Goal: Task Accomplishment & Management: Manage account settings

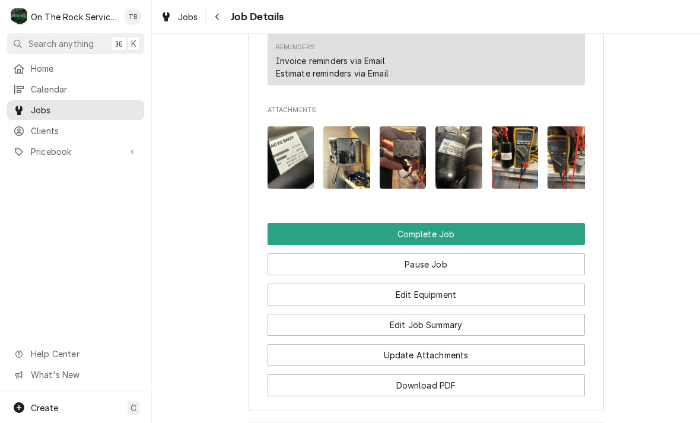
scroll to position [1141, 0]
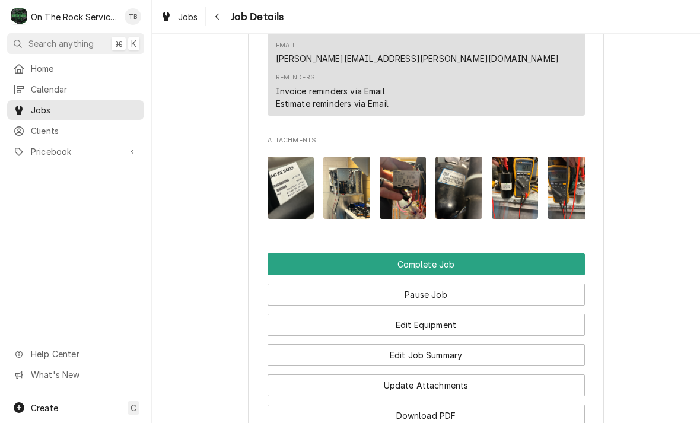
click at [446, 344] on button "Edit Job Summary" at bounding box center [425, 355] width 317 height 22
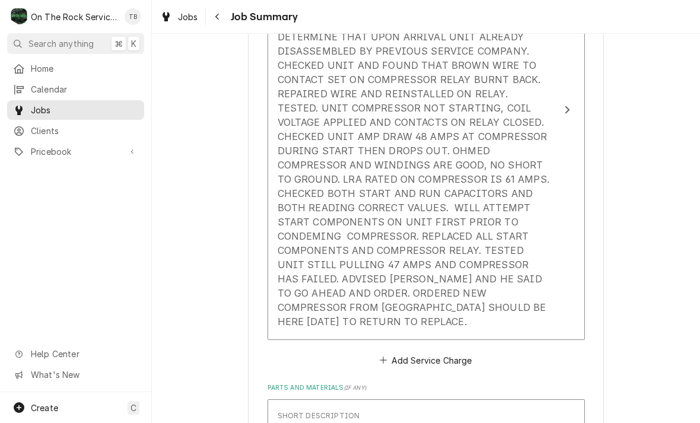
click at [507, 311] on div "Service Summary 8/13/25 TMB PROVIDE SERVICE PARTS AND LABOR TO DETERMINE THAT U…" at bounding box center [413, 165] width 272 height 336
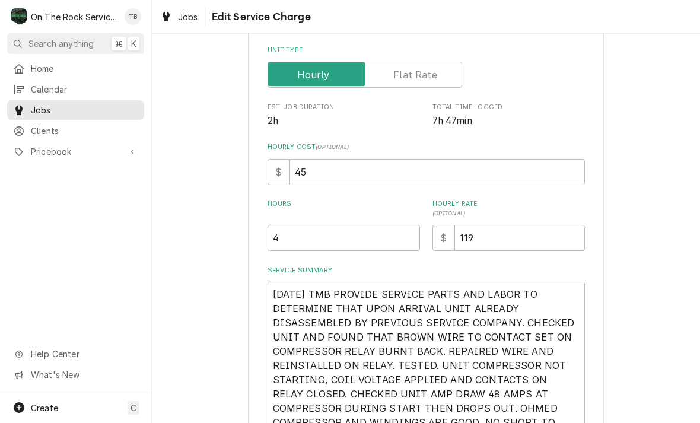
type textarea "x"
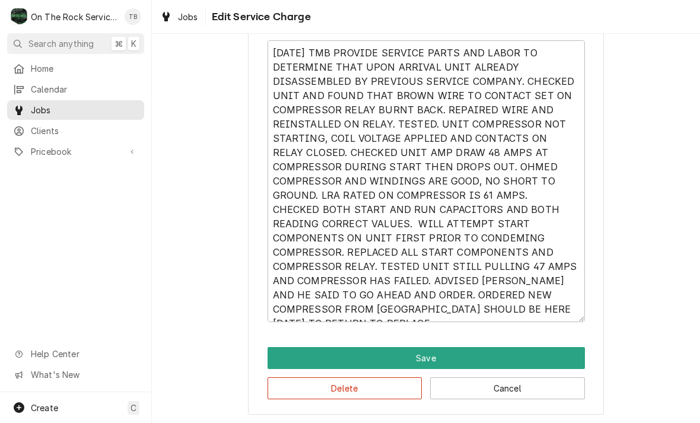
scroll to position [454, 0]
click at [406, 318] on textarea "[DATE] TMB PROVIDE SERVICE PARTS AND LABOR TO DETERMINE THAT UPON ARRIVAL UNIT …" at bounding box center [425, 181] width 317 height 282
type textarea "[DATE] TMB PROVIDE SERVICE PARTS AND LABOR TO DETERMINE THAT UPON ARRIVAL UNIT …"
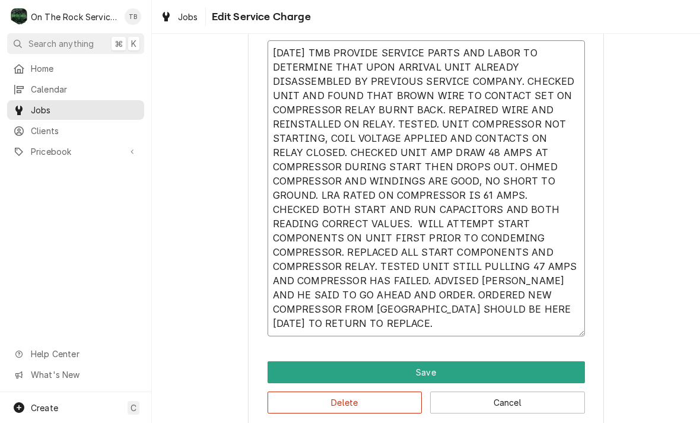
type textarea "x"
type textarea "8/13/25 TMB PROVIDE SERVICE PARTS AND LABOR TO DETERMINE THAT UPON ARRIVAL UNIT…"
type textarea "x"
type textarea "8/13/25 TMB PROVIDE SERVICE PARTS AND LABOR TO DETERMINE THAT UPON ARRIVAL UNIT…"
type textarea "x"
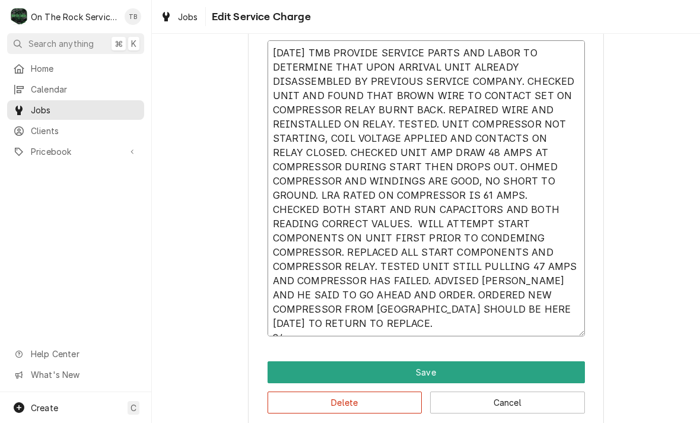
type textarea "8/13/25 TMB PROVIDE SERVICE PARTS AND LABOR TO DETERMINE THAT UPON ARRIVAL UNIT…"
type textarea "x"
type textarea "8/13/25 TMB PROVIDE SERVICE PARTS AND LABOR TO DETERMINE THAT UPON ARRIVAL UNIT…"
type textarea "x"
type textarea "8/13/25 TMB PROVIDE SERVICE PARTS AND LABOR TO DETERMINE THAT UPON ARRIVAL UNIT…"
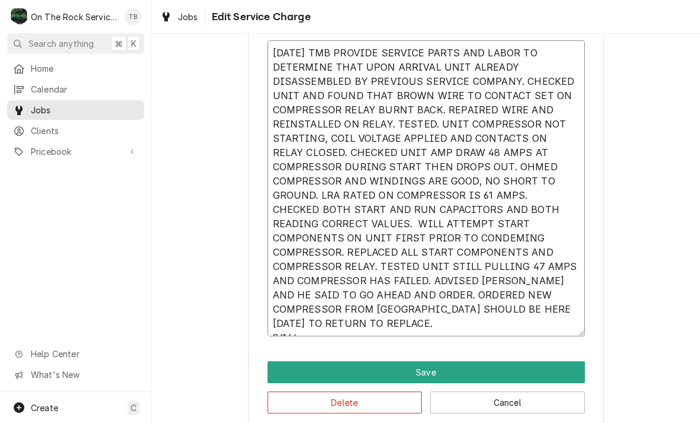
type textarea "x"
type textarea "8/13/25 TMB PROVIDE SERVICE PARTS AND LABOR TO DETERMINE THAT UPON ARRIVAL UNIT…"
type textarea "x"
type textarea "8/13/25 TMB PROVIDE SERVICE PARTS AND LABOR TO DETERMINE THAT UPON ARRIVAL UNIT…"
type textarea "x"
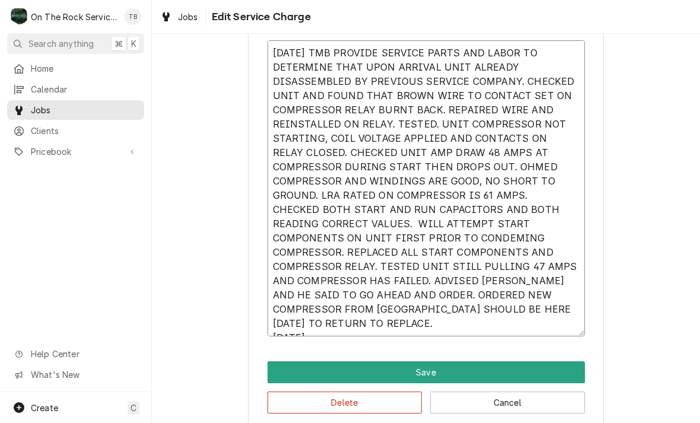
type textarea "8/13/25 TMB PROVIDE SERVICE PARTS AND LABOR TO DETERMINE THAT UPON ARRIVAL UNIT…"
type textarea "x"
type textarea "8/13/25 TMB PROVIDE SERVICE PARTS AND LABOR TO DETERMINE THAT UPON ARRIVAL UNIT…"
type textarea "x"
type textarea "8/13/25 TMB PROVIDE SERVICE PARTS AND LABOR TO DETERMINE THAT UPON ARRIVAL UNIT…"
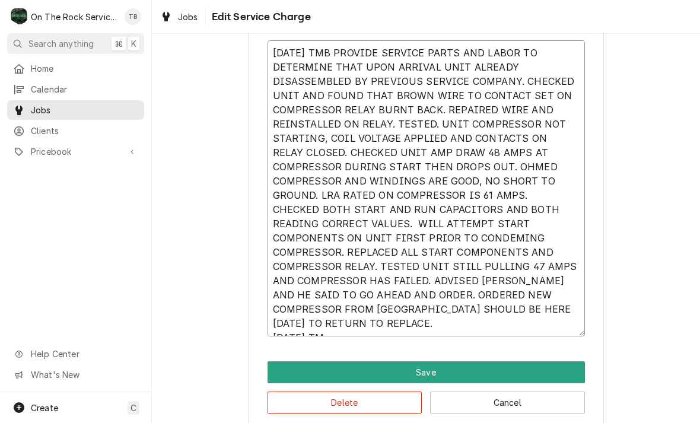
type textarea "x"
type textarea "8/13/25 TMB PROVIDE SERVICE PARTS AND LABOR TO DETERMINE THAT UPON ARRIVAL UNIT…"
type textarea "x"
type textarea "8/13/25 TMB PROVIDE SERVICE PARTS AND LABOR TO DETERMINE THAT UPON ARRIVAL UNIT…"
type textarea "x"
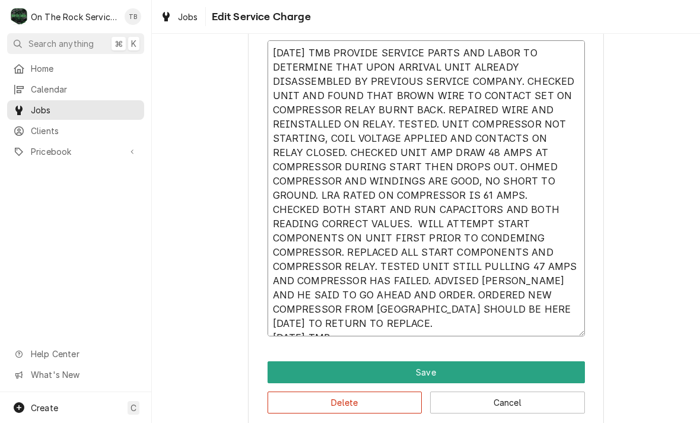
type textarea "8/13/25 TMB PROVIDE SERVICE PARTS AND LABOR TO DETERMINE THAT UPON ARRIVAL UNIT…"
type textarea "x"
type textarea "8/13/25 TMB PROVIDE SERVICE PARTS AND LABOR TO DETERMINE THAT UPON ARRIVAL UNIT…"
type textarea "x"
type textarea "8/13/25 TMB PROVIDE SERVICE PARTS AND LABOR TO DETERMINE THAT UPON ARRIVAL UNIT…"
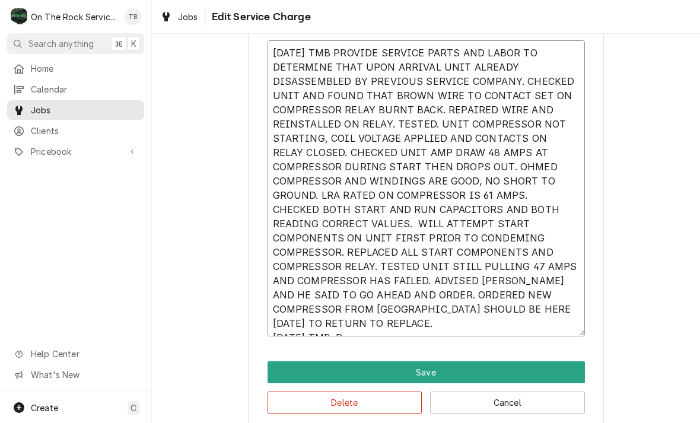
type textarea "x"
type textarea "8/13/25 TMB PROVIDE SERVICE PARTS AND LABOR TO DETERMINE THAT UPON ARRIVAL UNIT…"
type textarea "x"
type textarea "8/13/25 TMB PROVIDE SERVICE PARTS AND LABOR TO DETERMINE THAT UPON ARRIVAL UNIT…"
type textarea "x"
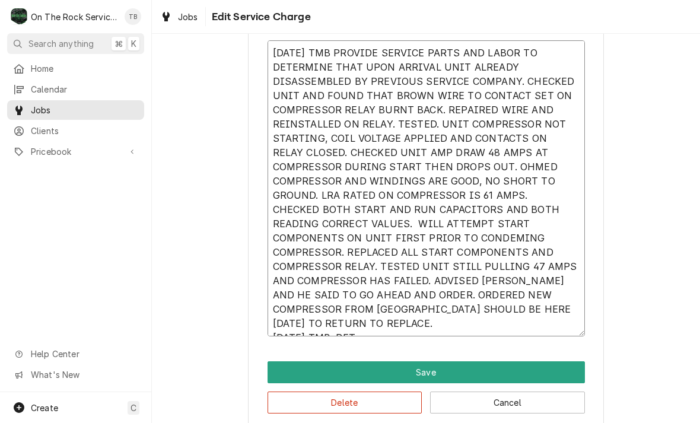
type textarea "8/13/25 TMB PROVIDE SERVICE PARTS AND LABOR TO DETERMINE THAT UPON ARRIVAL UNIT…"
type textarea "x"
type textarea "8/13/25 TMB PROVIDE SERVICE PARTS AND LABOR TO DETERMINE THAT UPON ARRIVAL UNIT…"
type textarea "x"
type textarea "8/13/25 TMB PROVIDE SERVICE PARTS AND LABOR TO DETERMINE THAT UPON ARRIVAL UNIT…"
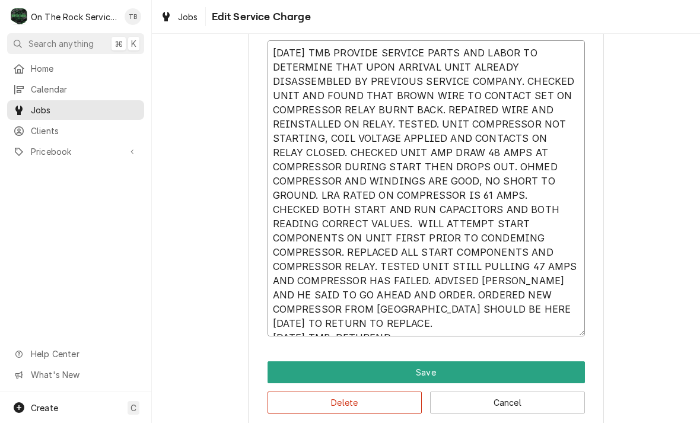
type textarea "x"
type textarea "8/13/25 TMB PROVIDE SERVICE PARTS AND LABOR TO DETERMINE THAT UPON ARRIVAL UNIT…"
type textarea "x"
type textarea "8/13/25 TMB PROVIDE SERVICE PARTS AND LABOR TO DETERMINE THAT UPON ARRIVAL UNIT…"
type textarea "x"
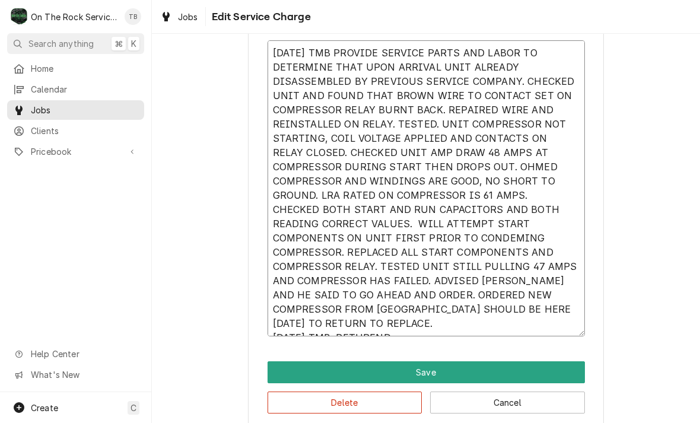
type textarea "8/13/25 TMB PROVIDE SERVICE PARTS AND LABOR TO DETERMINE THAT UPON ARRIVAL UNIT…"
type textarea "x"
type textarea "8/13/25 TMB PROVIDE SERVICE PARTS AND LABOR TO DETERMINE THAT UPON ARRIVAL UNIT…"
type textarea "x"
type textarea "8/13/25 TMB PROVIDE SERVICE PARTS AND LABOR TO DETERMINE THAT UPON ARRIVAL UNIT…"
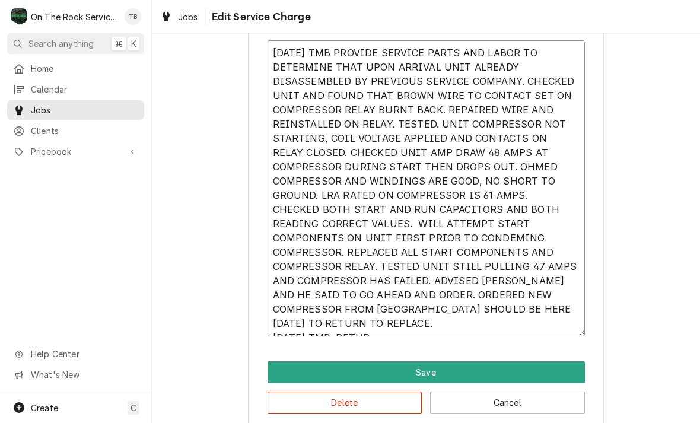
type textarea "x"
type textarea "8/13/25 TMB PROVIDE SERVICE PARTS AND LABOR TO DETERMINE THAT UPON ARRIVAL UNIT…"
type textarea "x"
type textarea "8/13/25 TMB PROVIDE SERVICE PARTS AND LABOR TO DETERMINE THAT UPON ARRIVAL UNIT…"
type textarea "x"
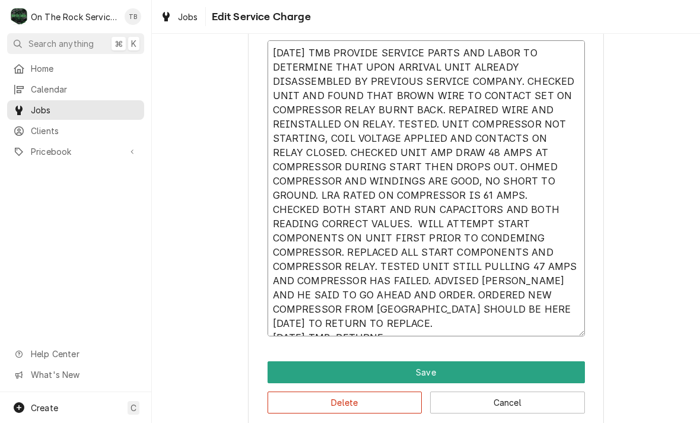
type textarea "8/13/25 TMB PROVIDE SERVICE PARTS AND LABOR TO DETERMINE THAT UPON ARRIVAL UNIT…"
type textarea "x"
type textarea "8/13/25 TMB PROVIDE SERVICE PARTS AND LABOR TO DETERMINE THAT UPON ARRIVAL UNIT…"
type textarea "x"
type textarea "8/13/25 TMB PROVIDE SERVICE PARTS AND LABOR TO DETERMINE THAT UPON ARRIVAL UNIT…"
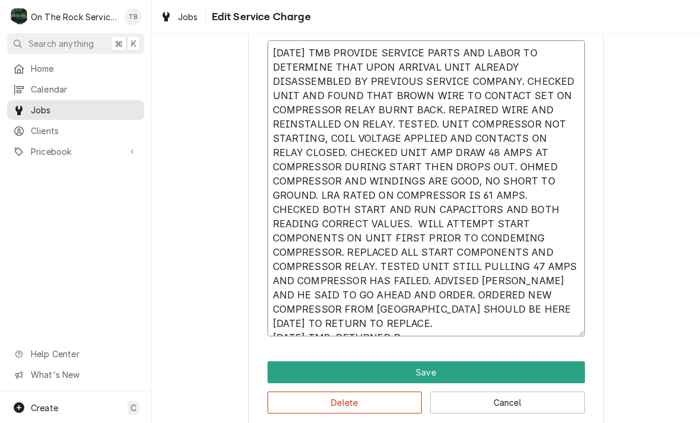
type textarea "x"
type textarea "8/13/25 TMB PROVIDE SERVICE PARTS AND LABOR TO DETERMINE THAT UPON ARRIVAL UNIT…"
type textarea "x"
type textarea "8/13/25 TMB PROVIDE SERVICE PARTS AND LABOR TO DETERMINE THAT UPON ARRIVAL UNIT…"
type textarea "x"
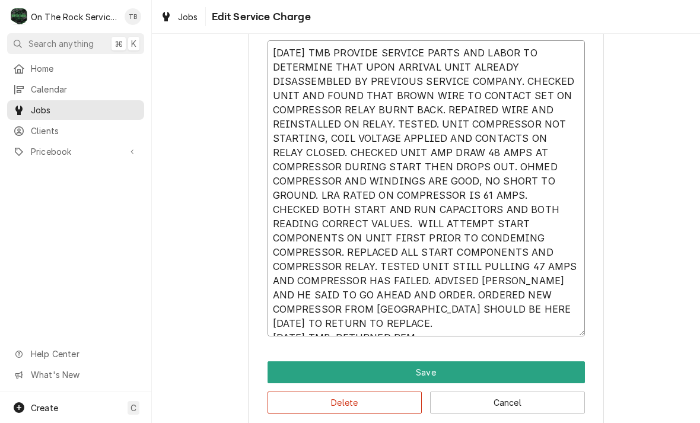
type textarea "8/13/25 TMB PROVIDE SERVICE PARTS AND LABOR TO DETERMINE THAT UPON ARRIVAL UNIT…"
type textarea "x"
type textarea "8/13/25 TMB PROVIDE SERVICE PARTS AND LABOR TO DETERMINE THAT UPON ARRIVAL UNIT…"
type textarea "x"
type textarea "8/13/25 TMB PROVIDE SERVICE PARTS AND LABOR TO DETERMINE THAT UPON ARRIVAL UNIT…"
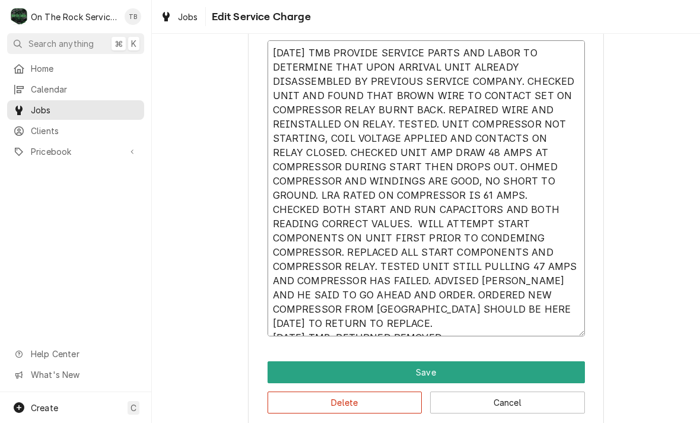
type textarea "x"
type textarea "8/13/25 TMB PROVIDE SERVICE PARTS AND LABOR TO DETERMINE THAT UPON ARRIVAL UNIT…"
type textarea "x"
type textarea "8/13/25 TMB PROVIDE SERVICE PARTS AND LABOR TO DETERMINE THAT UPON ARRIVAL UNIT…"
type textarea "x"
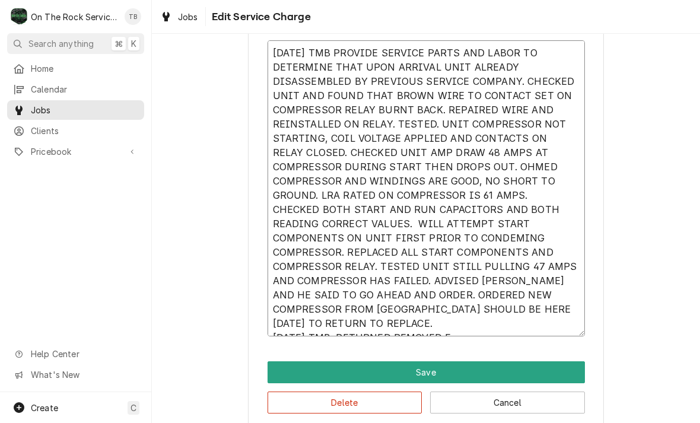
type textarea "8/13/25 TMB PROVIDE SERVICE PARTS AND LABOR TO DETERMINE THAT UPON ARRIVAL UNIT…"
type textarea "x"
type textarea "8/13/25 TMB PROVIDE SERVICE PARTS AND LABOR TO DETERMINE THAT UPON ARRIVAL UNIT…"
type textarea "x"
type textarea "8/13/25 TMB PROVIDE SERVICE PARTS AND LABOR TO DETERMINE THAT UPON ARRIVAL UNIT…"
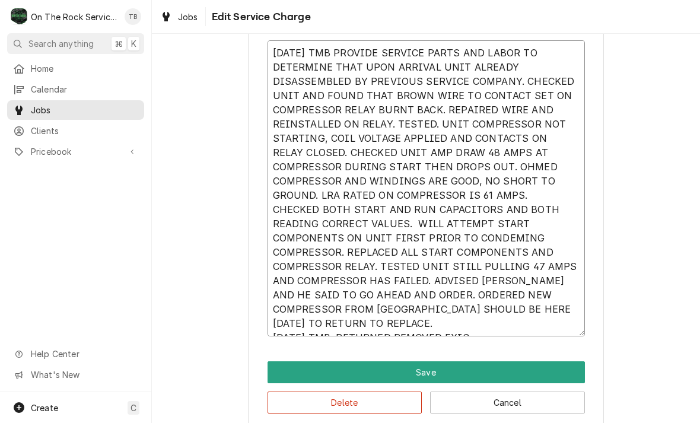
type textarea "x"
type textarea "8/13/25 TMB PROVIDE SERVICE PARTS AND LABOR TO DETERMINE THAT UPON ARRIVAL UNIT…"
type textarea "x"
type textarea "8/13/25 TMB PROVIDE SERVICE PARTS AND LABOR TO DETERMINE THAT UPON ARRIVAL UNIT…"
type textarea "x"
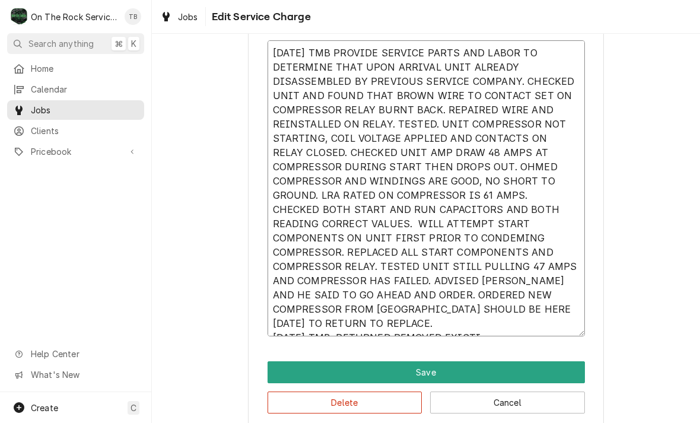
type textarea "8/13/25 TMB PROVIDE SERVICE PARTS AND LABOR TO DETERMINE THAT UPON ARRIVAL UNIT…"
type textarea "x"
type textarea "8/13/25 TMB PROVIDE SERVICE PARTS AND LABOR TO DETERMINE THAT UPON ARRIVAL UNIT…"
type textarea "x"
type textarea "8/13/25 TMB PROVIDE SERVICE PARTS AND LABOR TO DETERMINE THAT UPON ARRIVAL UNIT…"
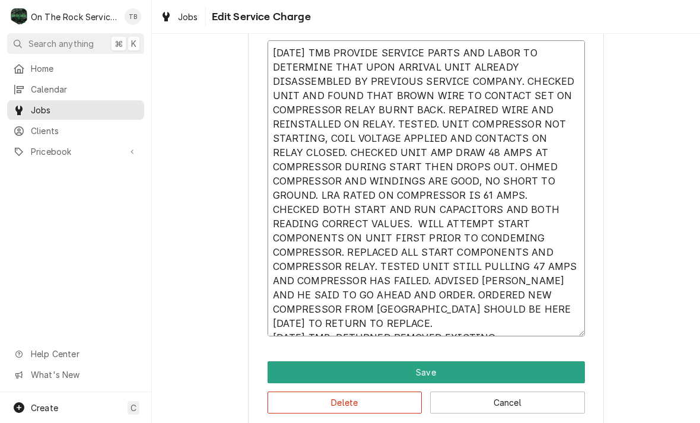
type textarea "x"
type textarea "8/13/25 TMB PROVIDE SERVICE PARTS AND LABOR TO DETERMINE THAT UPON ARRIVAL UNIT…"
type textarea "x"
type textarea "8/13/25 TMB PROVIDE SERVICE PARTS AND LABOR TO DETERMINE THAT UPON ARRIVAL UNIT…"
type textarea "x"
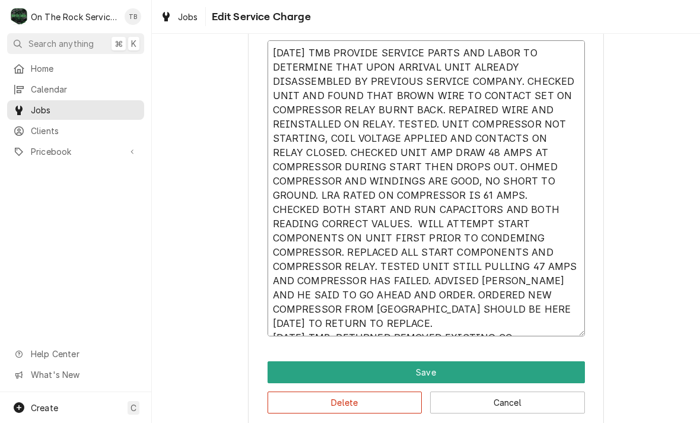
type textarea "8/13/25 TMB PROVIDE SERVICE PARTS AND LABOR TO DETERMINE THAT UPON ARRIVAL UNIT…"
type textarea "x"
type textarea "8/13/25 TMB PROVIDE SERVICE PARTS AND LABOR TO DETERMINE THAT UPON ARRIVAL UNIT…"
type textarea "x"
type textarea "8/13/25 TMB PROVIDE SERVICE PARTS AND LABOR TO DETERMINE THAT UPON ARRIVAL UNIT…"
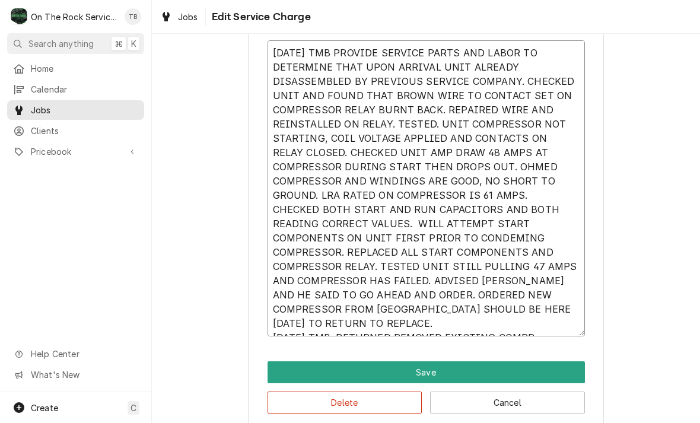
type textarea "x"
type textarea "8/13/25 TMB PROVIDE SERVICE PARTS AND LABOR TO DETERMINE THAT UPON ARRIVAL UNIT…"
type textarea "x"
type textarea "8/13/25 TMB PROVIDE SERVICE PARTS AND LABOR TO DETERMINE THAT UPON ARRIVAL UNIT…"
type textarea "x"
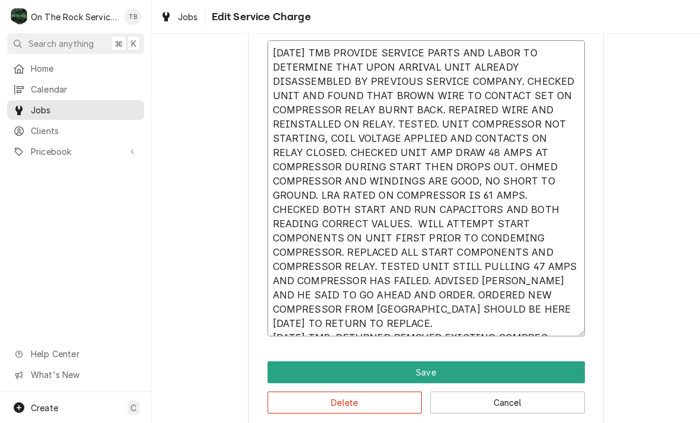
type textarea "8/13/25 TMB PROVIDE SERVICE PARTS AND LABOR TO DETERMINE THAT UPON ARRIVAL UNIT…"
type textarea "x"
type textarea "8/13/25 TMB PROVIDE SERVICE PARTS AND LABOR TO DETERMINE THAT UPON ARRIVAL UNIT…"
type textarea "x"
type textarea "8/13/25 TMB PROVIDE SERVICE PARTS AND LABOR TO DETERMINE THAT UPON ARRIVAL UNIT…"
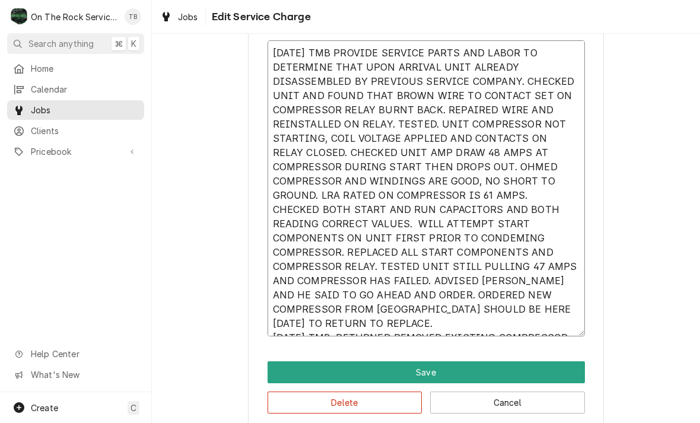
type textarea "x"
type textarea "8/13/25 TMB PROVIDE SERVICE PARTS AND LABOR TO DETERMINE THAT UPON ARRIVAL UNIT…"
type textarea "x"
type textarea "8/13/25 TMB PROVIDE SERVICE PARTS AND LABOR TO DETERMINE THAT UPON ARRIVAL UNIT…"
type textarea "x"
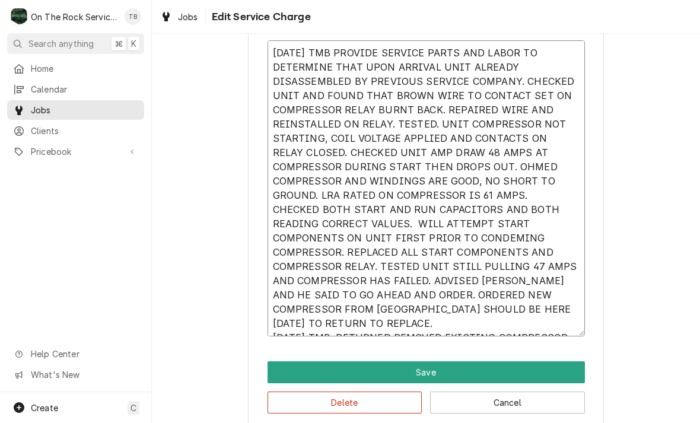
type textarea "8/13/25 TMB PROVIDE SERVICE PARTS AND LABOR TO DETERMINE THAT UPON ARRIVAL UNIT…"
type textarea "x"
type textarea "8/13/25 TMB PROVIDE SERVICE PARTS AND LABOR TO DETERMINE THAT UPON ARRIVAL UNIT…"
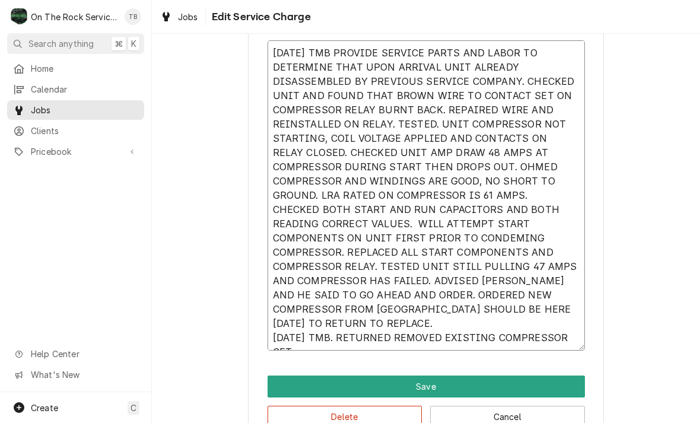
type textarea "x"
type textarea "8/13/25 TMB PROVIDE SERVICE PARTS AND LABOR TO DETERMINE THAT UPON ARRIVAL UNIT…"
type textarea "x"
type textarea "8/13/25 TMB PROVIDE SERVICE PARTS AND LABOR TO DETERMINE THAT UPON ARRIVAL UNIT…"
type textarea "x"
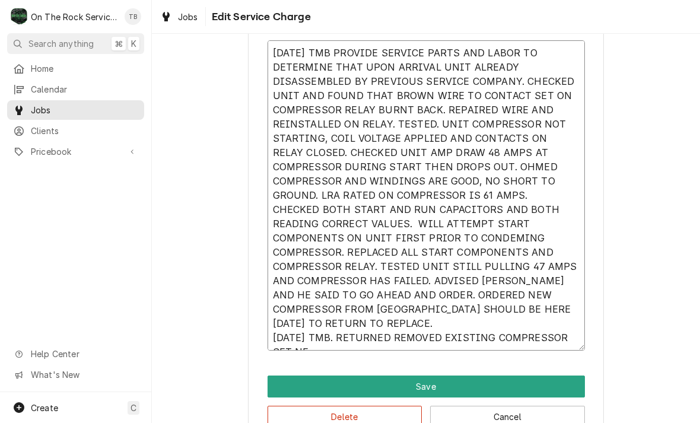
type textarea "8/13/25 TMB PROVIDE SERVICE PARTS AND LABOR TO DETERMINE THAT UPON ARRIVAL UNIT…"
type textarea "x"
type textarea "8/13/25 TMB PROVIDE SERVICE PARTS AND LABOR TO DETERMINE THAT UPON ARRIVAL UNIT…"
type textarea "x"
type textarea "8/13/25 TMB PROVIDE SERVICE PARTS AND LABOR TO DETERMINE THAT UPON ARRIVAL UNIT…"
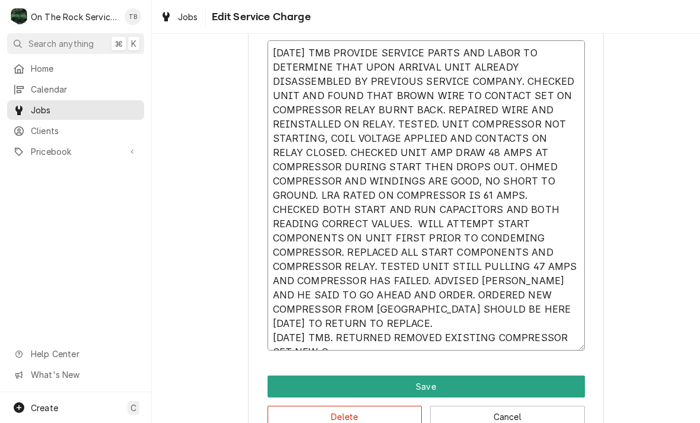
type textarea "x"
type textarea "8/13/25 TMB PROVIDE SERVICE PARTS AND LABOR TO DETERMINE THAT UPON ARRIVAL UNIT…"
type textarea "x"
type textarea "8/13/25 TMB PROVIDE SERVICE PARTS AND LABOR TO DETERMINE THAT UPON ARRIVAL UNIT…"
type textarea "x"
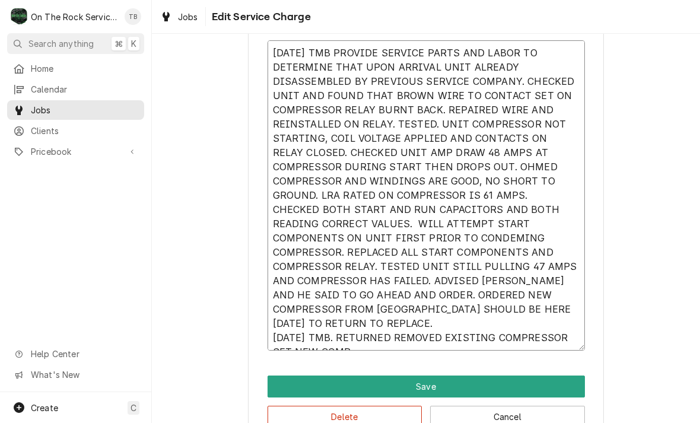
type textarea "8/13/25 TMB PROVIDE SERVICE PARTS AND LABOR TO DETERMINE THAT UPON ARRIVAL UNIT…"
type textarea "x"
type textarea "8/13/25 TMB PROVIDE SERVICE PARTS AND LABOR TO DETERMINE THAT UPON ARRIVAL UNIT…"
type textarea "x"
type textarea "8/13/25 TMB PROVIDE SERVICE PARTS AND LABOR TO DETERMINE THAT UPON ARRIVAL UNIT…"
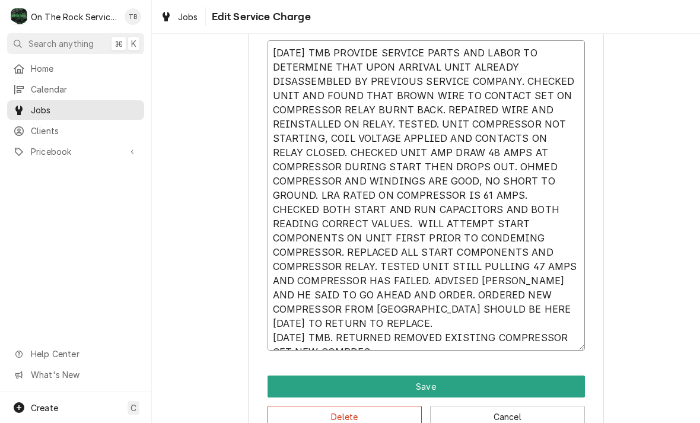
type textarea "x"
type textarea "8/13/25 TMB PROVIDE SERVICE PARTS AND LABOR TO DETERMINE THAT UPON ARRIVAL UNIT…"
type textarea "x"
type textarea "8/13/25 TMB PROVIDE SERVICE PARTS AND LABOR TO DETERMINE THAT UPON ARRIVAL UNIT…"
type textarea "x"
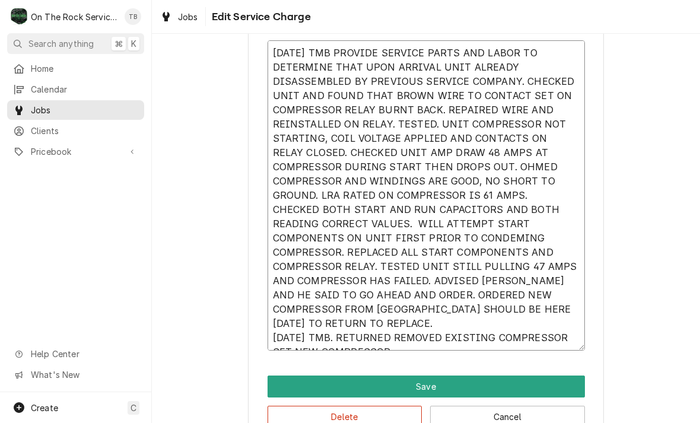
type textarea "8/13/25 TMB PROVIDE SERVICE PARTS AND LABOR TO DETERMINE THAT UPON ARRIVAL UNIT…"
type textarea "x"
type textarea "8/13/25 TMB PROVIDE SERVICE PARTS AND LABOR TO DETERMINE THAT UPON ARRIVAL UNIT…"
type textarea "x"
type textarea "8/13/25 TMB PROVIDE SERVICE PARTS AND LABOR TO DETERMINE THAT UPON ARRIVAL UNIT…"
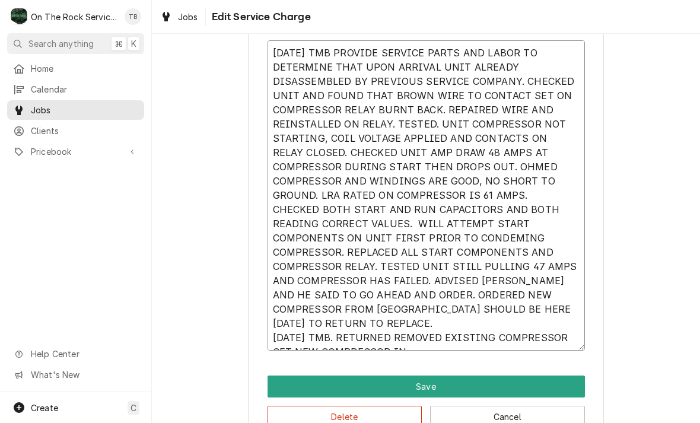
type textarea "x"
type textarea "8/13/25 TMB PROVIDE SERVICE PARTS AND LABOR TO DETERMINE THAT UPON ARRIVAL UNIT…"
type textarea "x"
type textarea "8/13/25 TMB PROVIDE SERVICE PARTS AND LABOR TO DETERMINE THAT UPON ARRIVAL UNIT…"
type textarea "x"
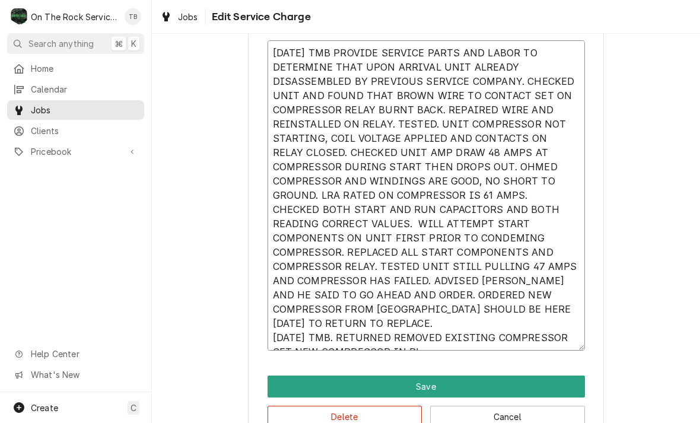
type textarea "8/13/25 TMB PROVIDE SERVICE PARTS AND LABOR TO DETERMINE THAT UPON ARRIVAL UNIT…"
type textarea "x"
type textarea "8/13/25 TMB PROVIDE SERVICE PARTS AND LABOR TO DETERMINE THAT UPON ARRIVAL UNIT…"
type textarea "x"
type textarea "8/13/25 TMB PROVIDE SERVICE PARTS AND LABOR TO DETERMINE THAT UPON ARRIVAL UNIT…"
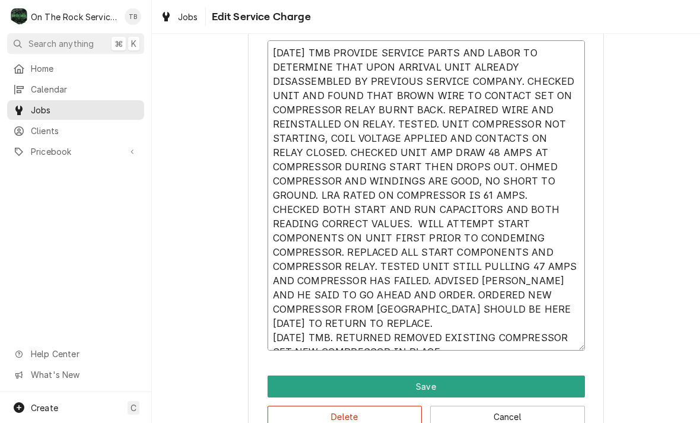
type textarea "x"
type textarea "8/13/25 TMB PROVIDE SERVICE PARTS AND LABOR TO DETERMINE THAT UPON ARRIVAL UNIT…"
type textarea "x"
type textarea "8/13/25 TMB PROVIDE SERVICE PARTS AND LABOR TO DETERMINE THAT UPON ARRIVAL UNIT…"
type textarea "x"
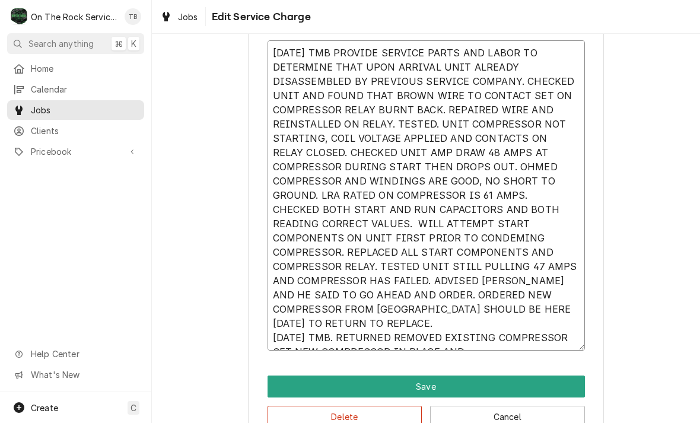
type textarea "8/13/25 TMB PROVIDE SERVICE PARTS AND LABOR TO DETERMINE THAT UPON ARRIVAL UNIT…"
type textarea "x"
type textarea "8/13/25 TMB PROVIDE SERVICE PARTS AND LABOR TO DETERMINE THAT UPON ARRIVAL UNIT…"
type textarea "x"
type textarea "8/13/25 TMB PROVIDE SERVICE PARTS AND LABOR TO DETERMINE THAT UPON ARRIVAL UNIT…"
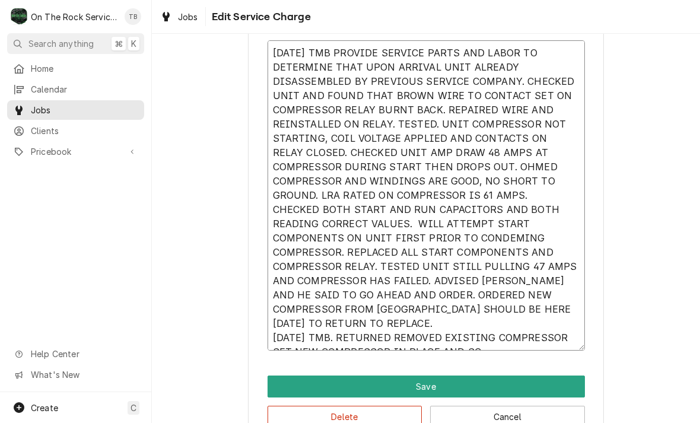
type textarea "x"
type textarea "8/13/25 TMB PROVIDE SERVICE PARTS AND LABOR TO DETERMINE THAT UPON ARRIVAL UNIT…"
type textarea "x"
type textarea "8/13/25 TMB PROVIDE SERVICE PARTS AND LABOR TO DETERMINE THAT UPON ARRIVAL UNIT…"
type textarea "x"
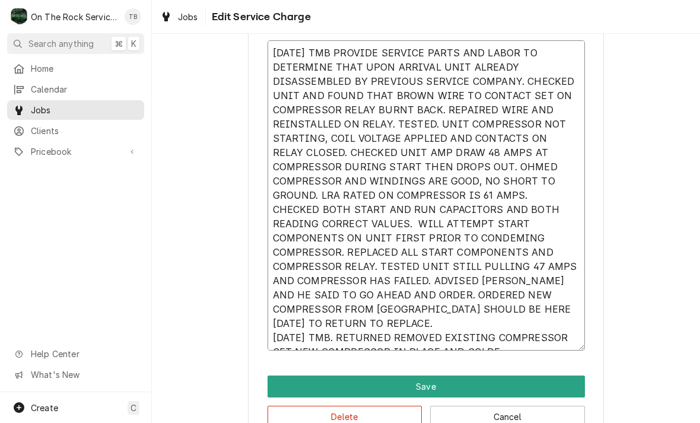
type textarea "8/13/25 TMB PROVIDE SERVICE PARTS AND LABOR TO DETERMINE THAT UPON ARRIVAL UNIT…"
type textarea "x"
type textarea "8/13/25 TMB PROVIDE SERVICE PARTS AND LABOR TO DETERMINE THAT UPON ARRIVAL UNIT…"
type textarea "x"
type textarea "8/13/25 TMB PROVIDE SERVICE PARTS AND LABOR TO DETERMINE THAT UPON ARRIVAL UNIT…"
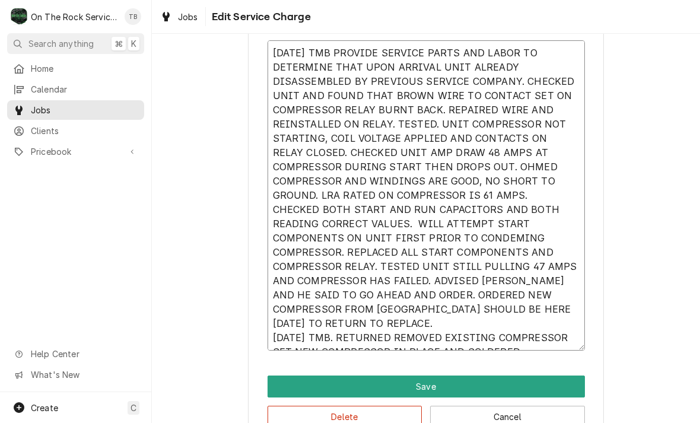
type textarea "x"
type textarea "8/13/25 TMB PROVIDE SERVICE PARTS AND LABOR TO DETERMINE THAT UPON ARRIVAL UNIT…"
type textarea "x"
type textarea "8/13/25 TMB PROVIDE SERVICE PARTS AND LABOR TO DETERMINE THAT UPON ARRIVAL UNIT…"
type textarea "x"
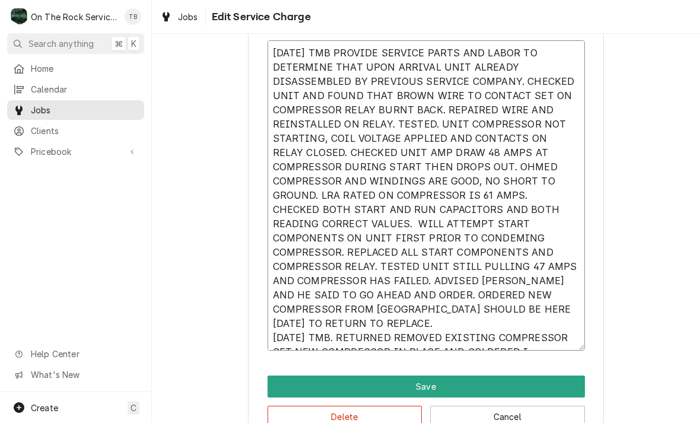
type textarea "8/13/25 TMB PROVIDE SERVICE PARTS AND LABOR TO DETERMINE THAT UPON ARRIVAL UNIT…"
type textarea "x"
type textarea "8/13/25 TMB PROVIDE SERVICE PARTS AND LABOR TO DETERMINE THAT UPON ARRIVAL UNIT…"
type textarea "x"
type textarea "8/13/25 TMB PROVIDE SERVICE PARTS AND LABOR TO DETERMINE THAT UPON ARRIVAL UNIT…"
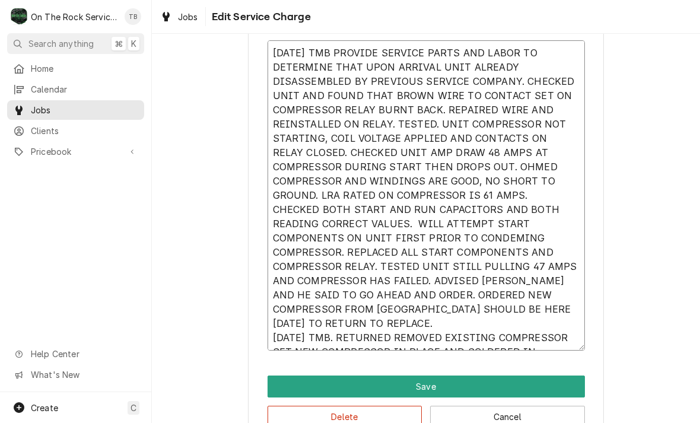
type textarea "x"
type textarea "8/13/25 TMB PROVIDE SERVICE PARTS AND LABOR TO DETERMINE THAT UPON ARRIVAL UNIT…"
type textarea "x"
type textarea "8/13/25 TMB PROVIDE SERVICE PARTS AND LABOR TO DETERMINE THAT UPON ARRIVAL UNIT…"
type textarea "x"
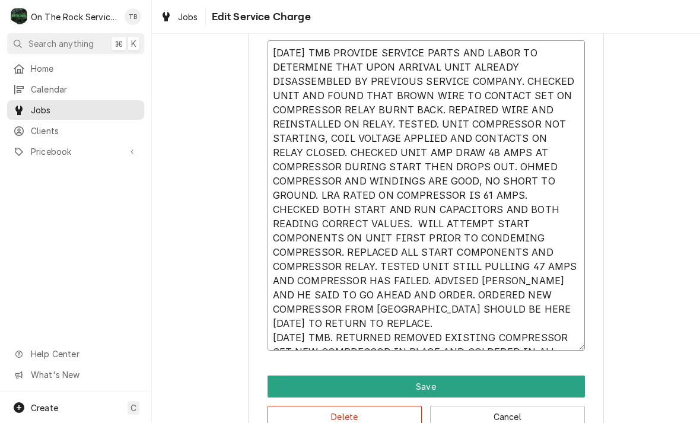
type textarea "8/13/25 TMB PROVIDE SERVICE PARTS AND LABOR TO DETERMINE THAT UPON ARRIVAL UNIT…"
type textarea "x"
type textarea "8/13/25 TMB PROVIDE SERVICE PARTS AND LABOR TO DETERMINE THAT UPON ARRIVAL UNIT…"
type textarea "x"
type textarea "8/13/25 TMB PROVIDE SERVICE PARTS AND LABOR TO DETERMINE THAT UPON ARRIVAL UNIT…"
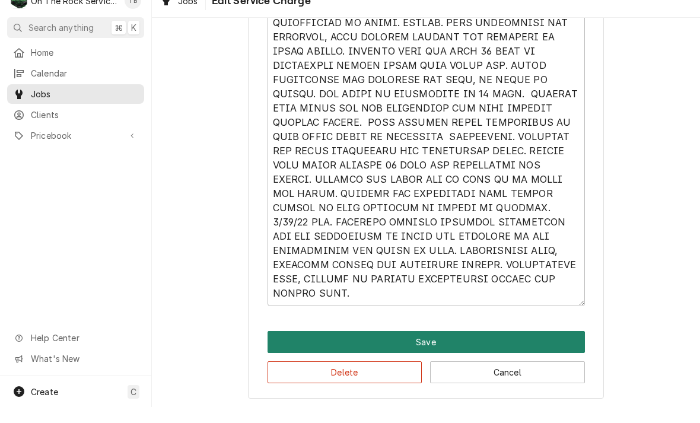
click at [442, 347] on button "Save" at bounding box center [425, 358] width 317 height 22
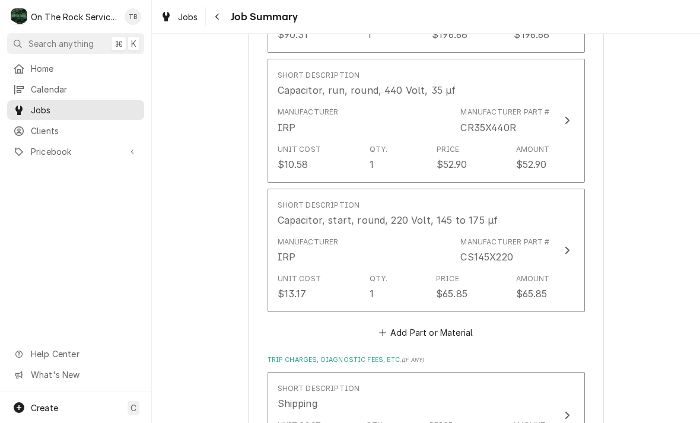
scroll to position [1894, 0]
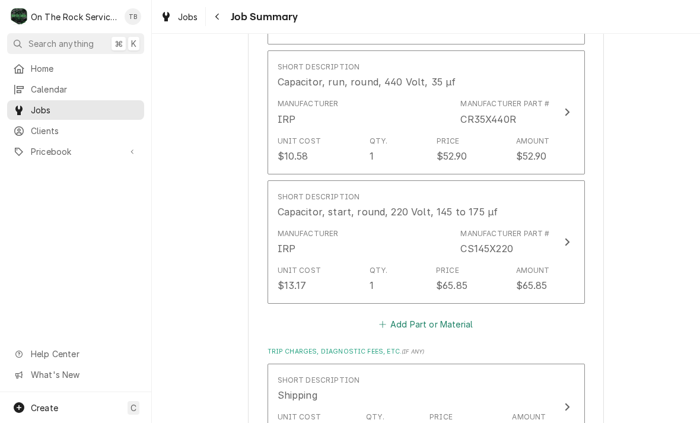
click at [448, 316] on button "Add Part or Material" at bounding box center [426, 324] width 98 height 17
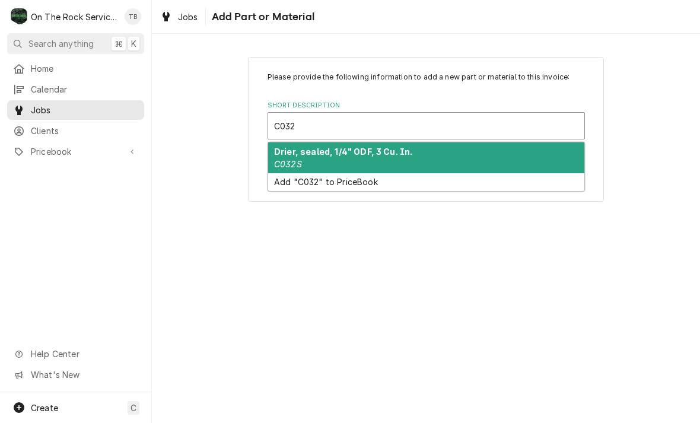
click at [354, 155] on strong "Drier, sealed, 1/4" ODF, 3 Cu. In." at bounding box center [343, 151] width 138 height 10
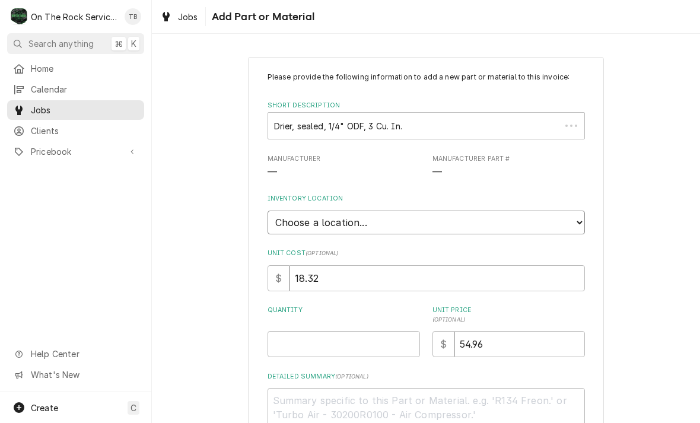
click at [574, 223] on select "Choose a location... Ray's Truck Rich's Truck Todd's Truck Warehouse" at bounding box center [425, 222] width 317 height 24
click at [305, 335] on input "Quantity" at bounding box center [343, 344] width 152 height 26
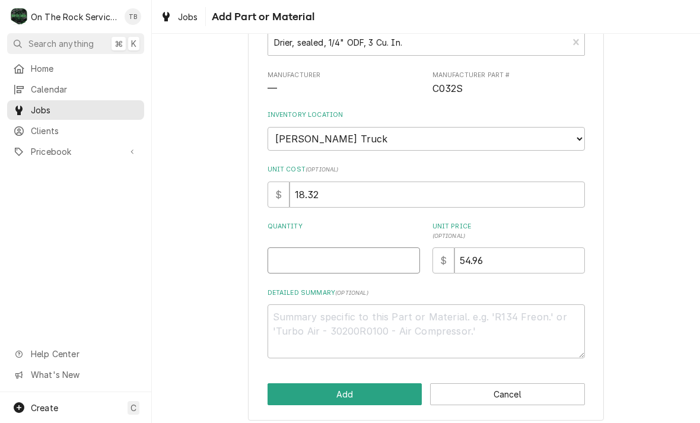
scroll to position [82, 0]
click at [236, 334] on div "Please provide the following information to add a new part or material to this …" at bounding box center [426, 198] width 548 height 468
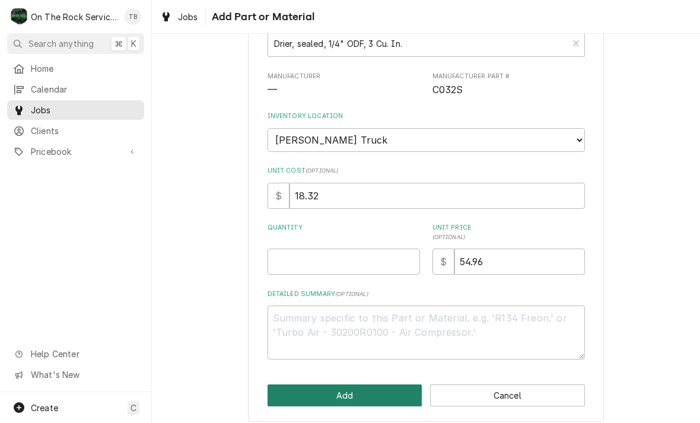
click at [346, 388] on button "Add" at bounding box center [344, 395] width 155 height 22
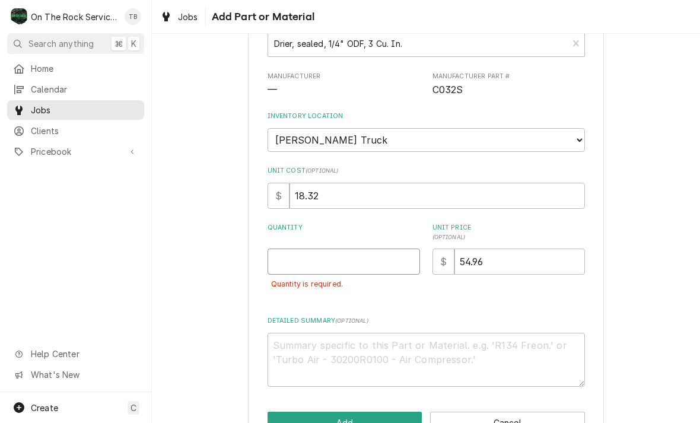
click at [334, 251] on input "Quantity" at bounding box center [343, 261] width 152 height 26
click at [639, 270] on div "Please provide the following information to add a new part or material to this …" at bounding box center [426, 211] width 548 height 495
click at [334, 412] on button "Add" at bounding box center [344, 423] width 155 height 22
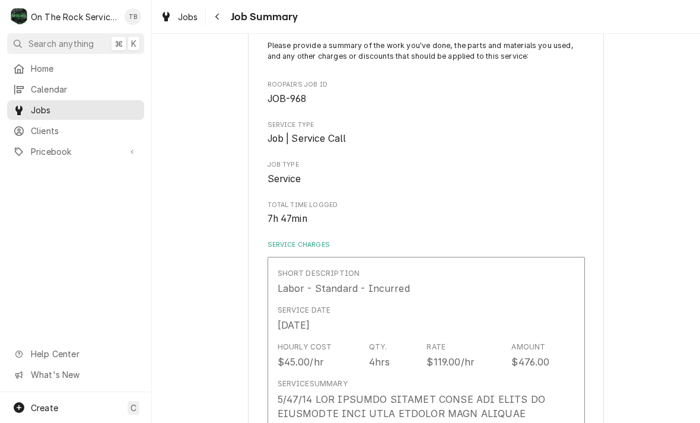
scroll to position [1894, 0]
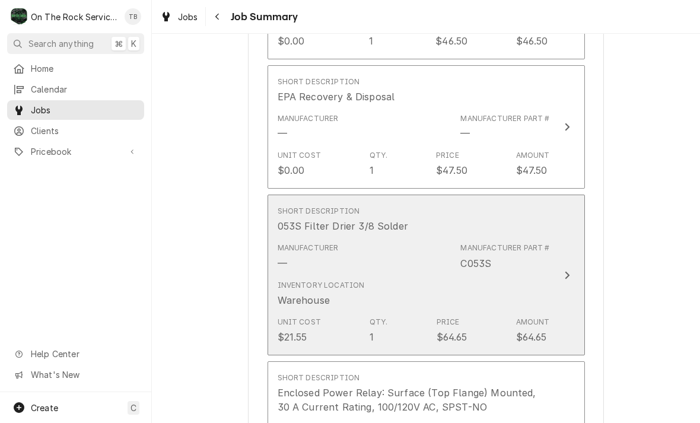
click at [456, 275] on div "Inventory Location Warehouse" at bounding box center [413, 293] width 272 height 37
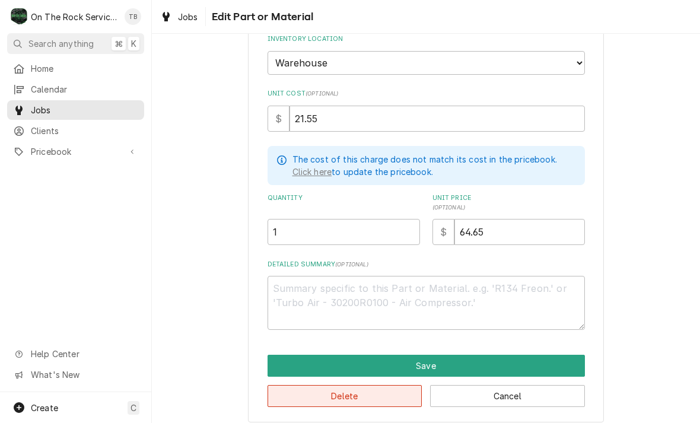
click at [393, 388] on button "Delete" at bounding box center [344, 396] width 155 height 22
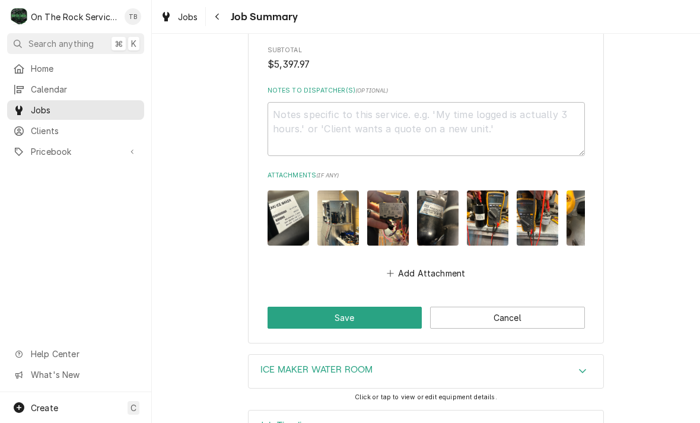
scroll to position [2580, 0]
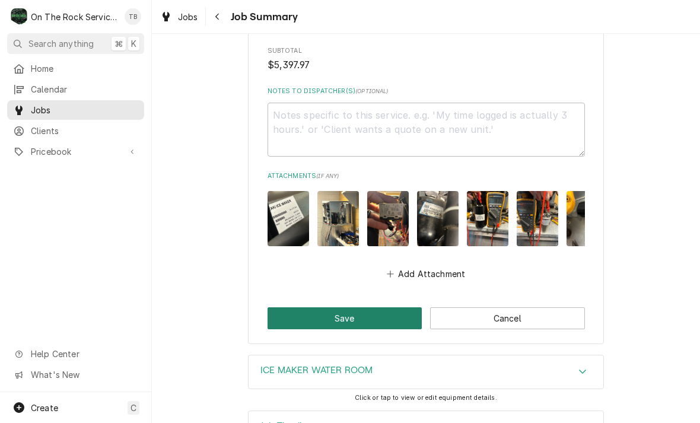
click at [346, 307] on button "Save" at bounding box center [344, 318] width 155 height 22
